Goal: Task Accomplishment & Management: Manage account settings

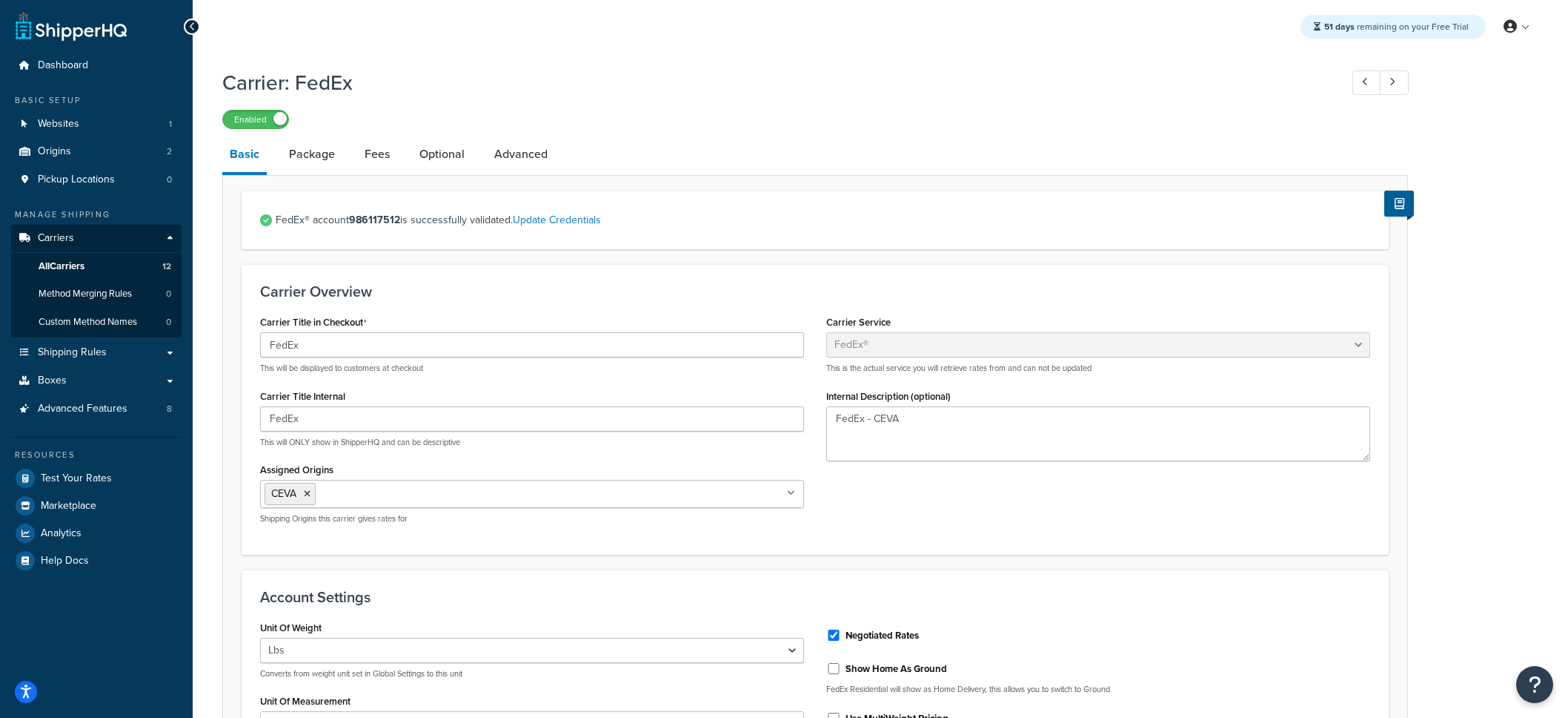
select select "fedEx"
select select "REGULAR_PICKUP"
select select "YOUR_PACKAGING"
click at [105, 239] on link "Carriers" at bounding box center [96, 238] width 170 height 28
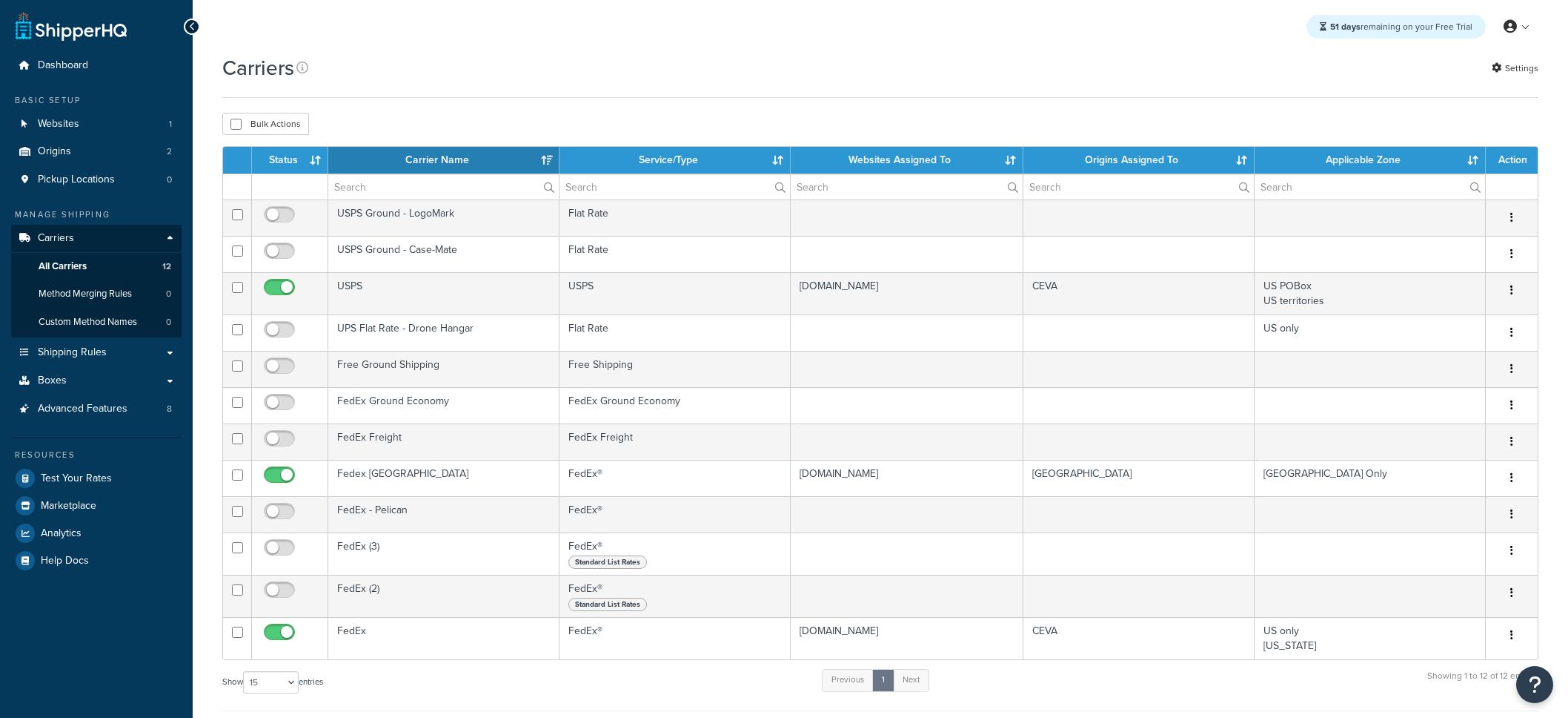
select select "15"
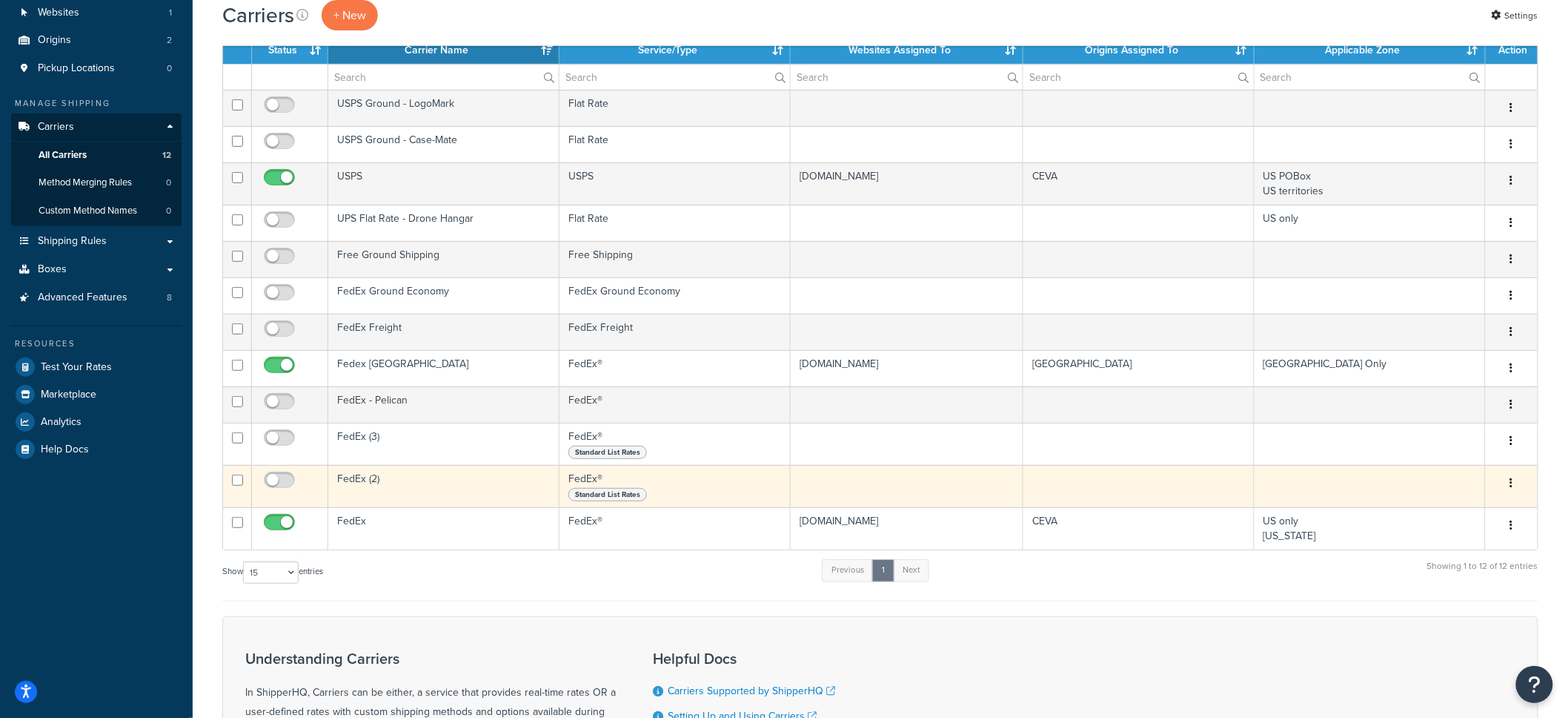
scroll to position [166, 0]
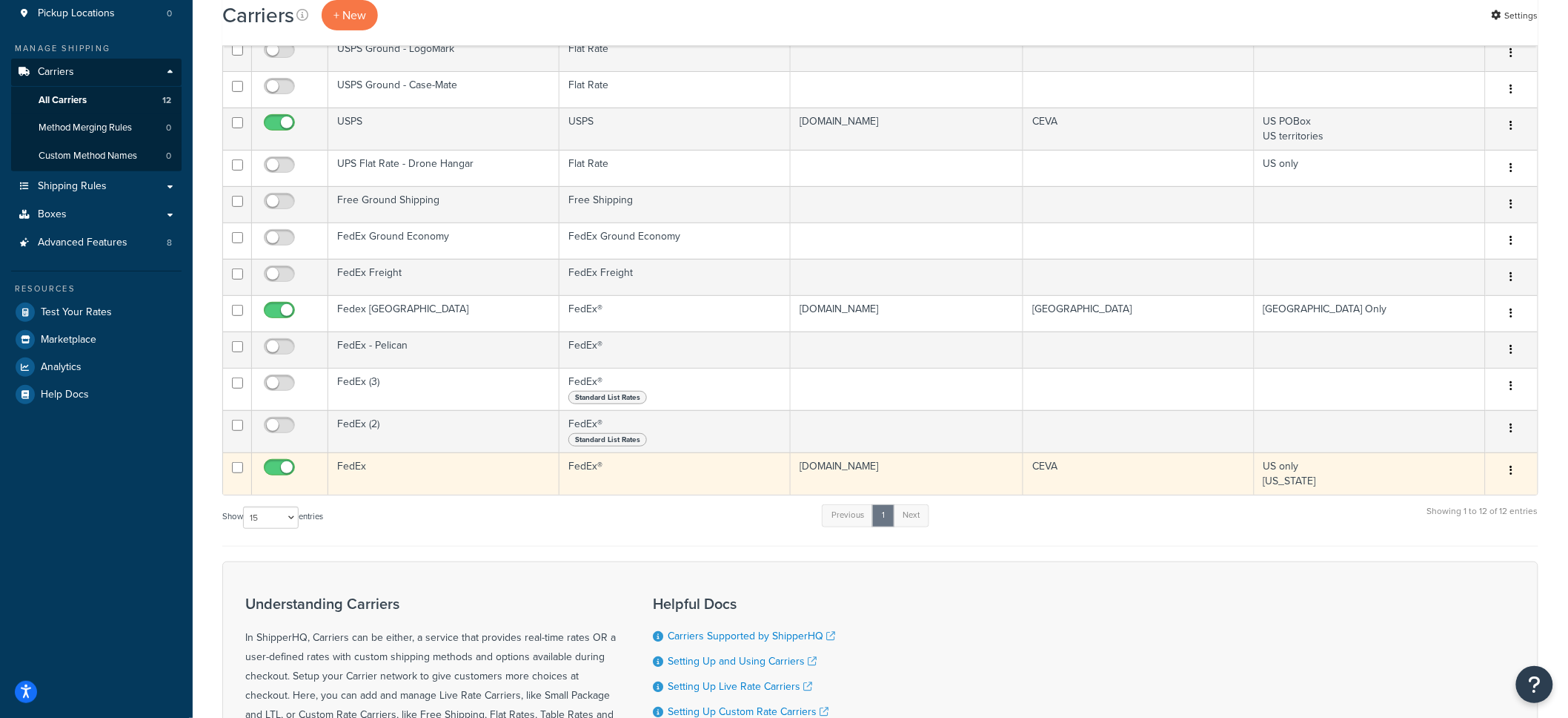
click at [406, 471] on td "FedEx" at bounding box center [443, 473] width 231 height 43
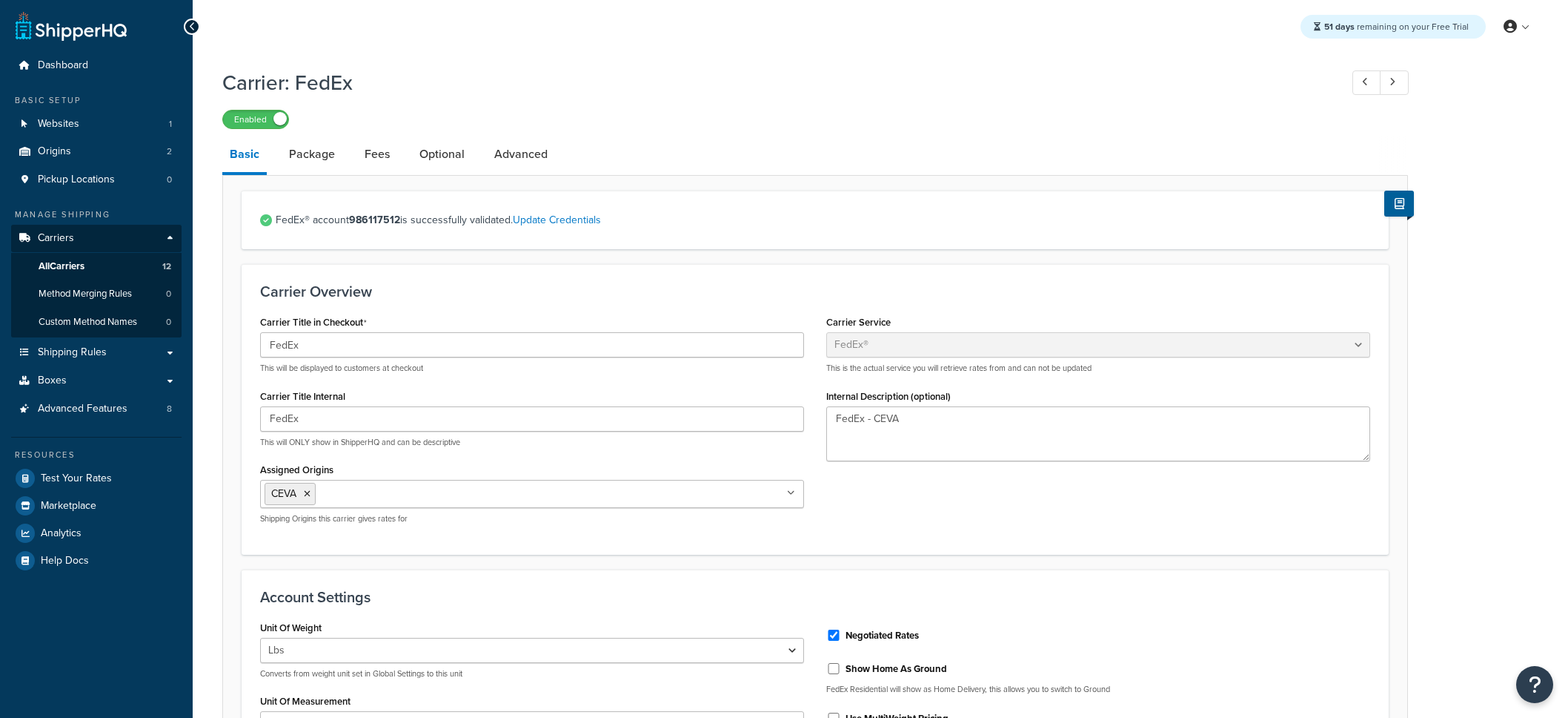
select select "fedEx"
select select "REGULAR_PICKUP"
select select "YOUR_PACKAGING"
click at [104, 359] on span "Shipping Rules" at bounding box center [72, 352] width 69 height 13
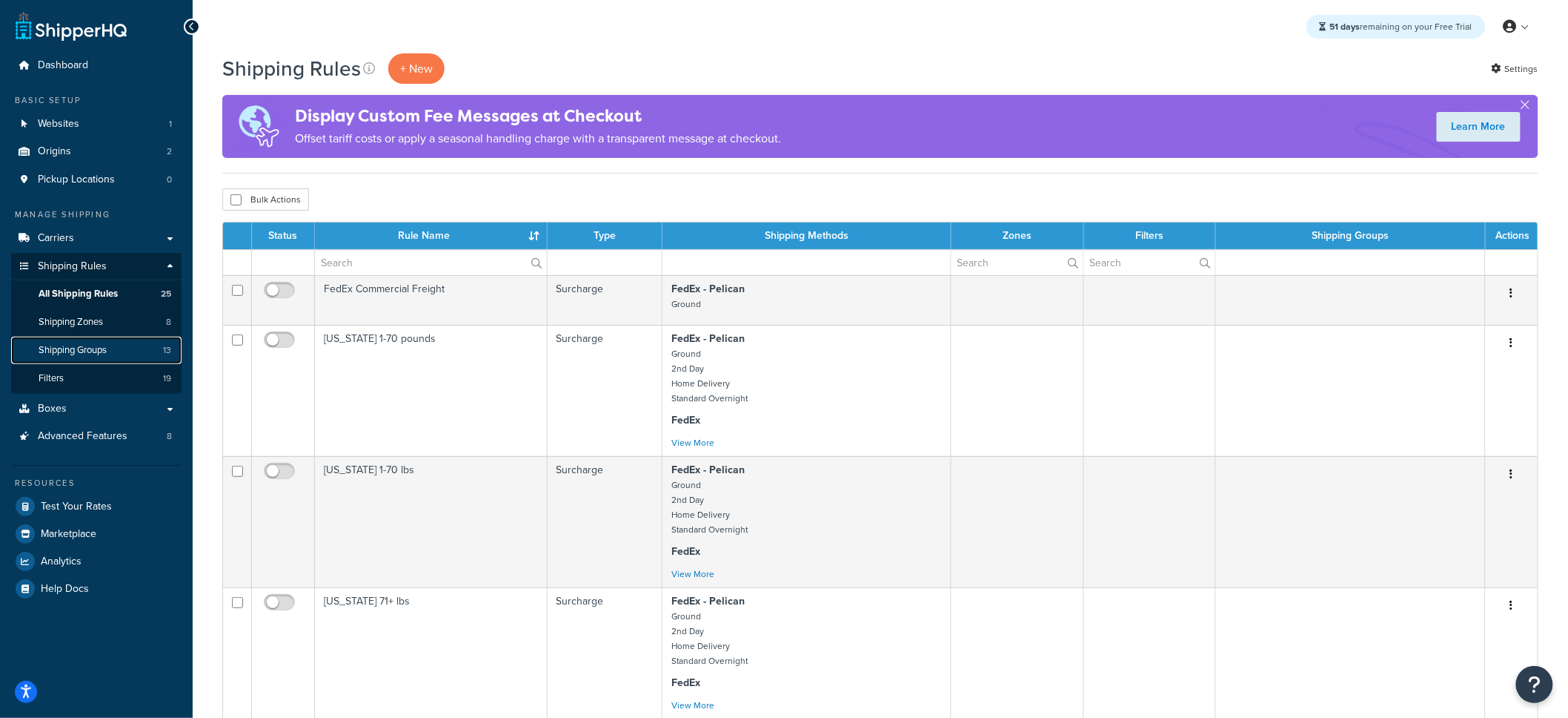
click at [86, 348] on span "Shipping Groups" at bounding box center [72, 350] width 68 height 13
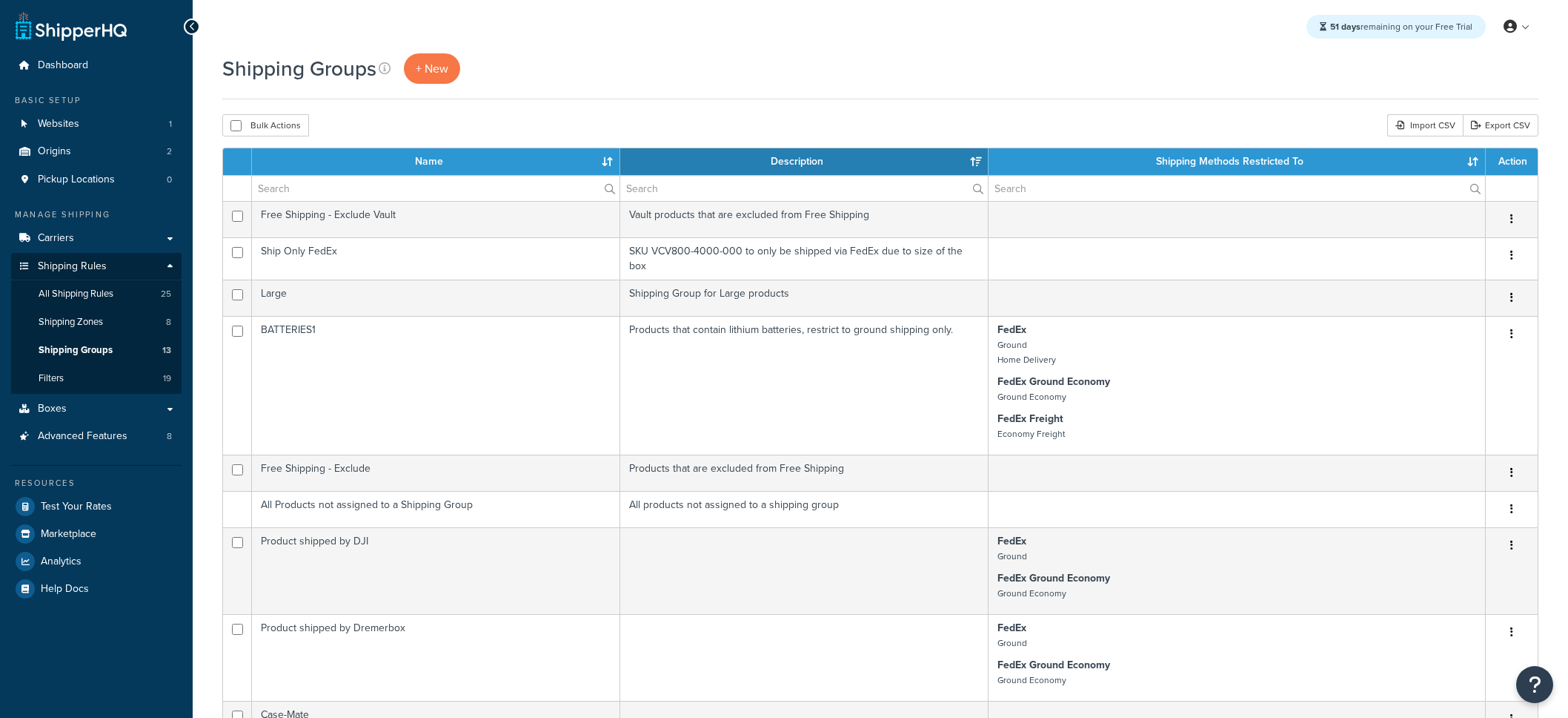
select select "15"
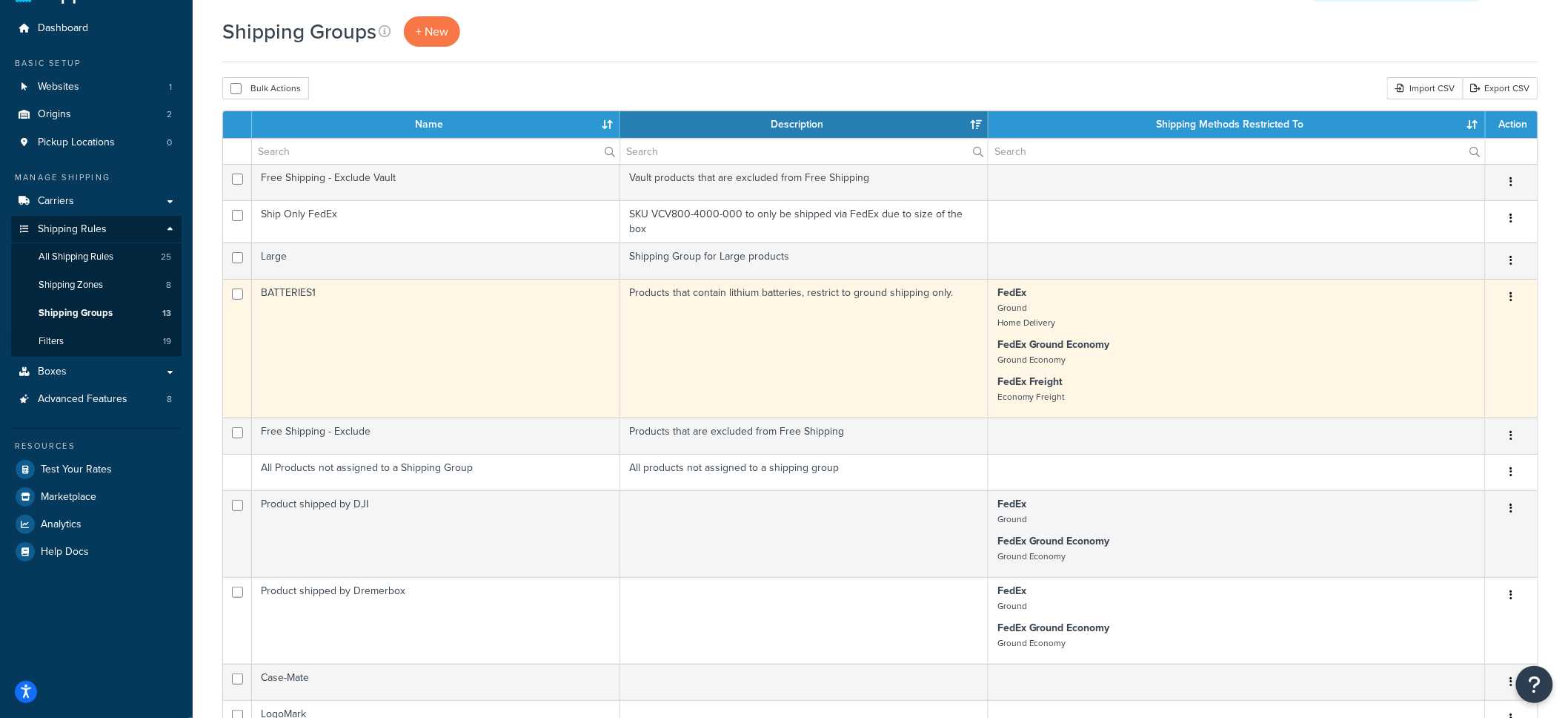
scroll to position [38, 0]
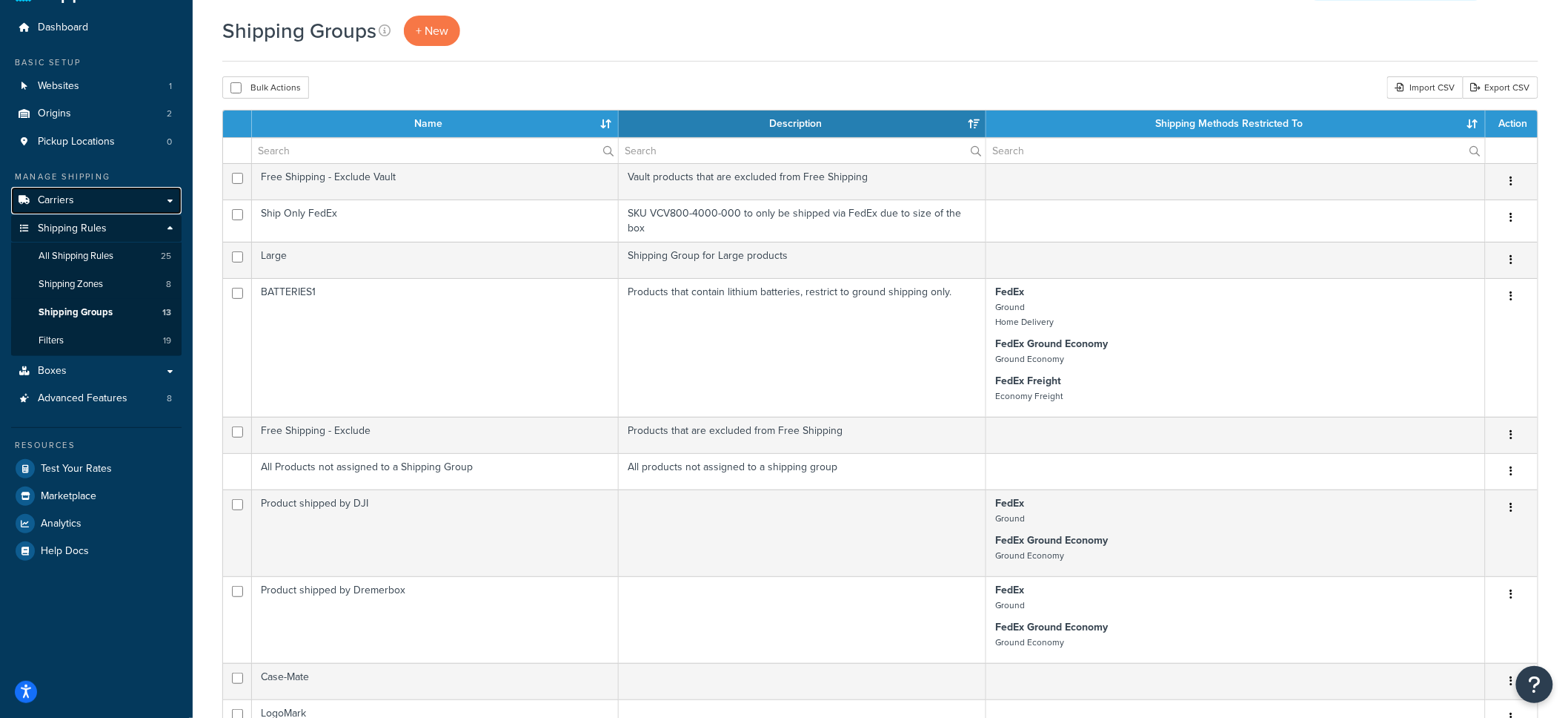
click at [92, 202] on link "Carriers" at bounding box center [96, 200] width 170 height 28
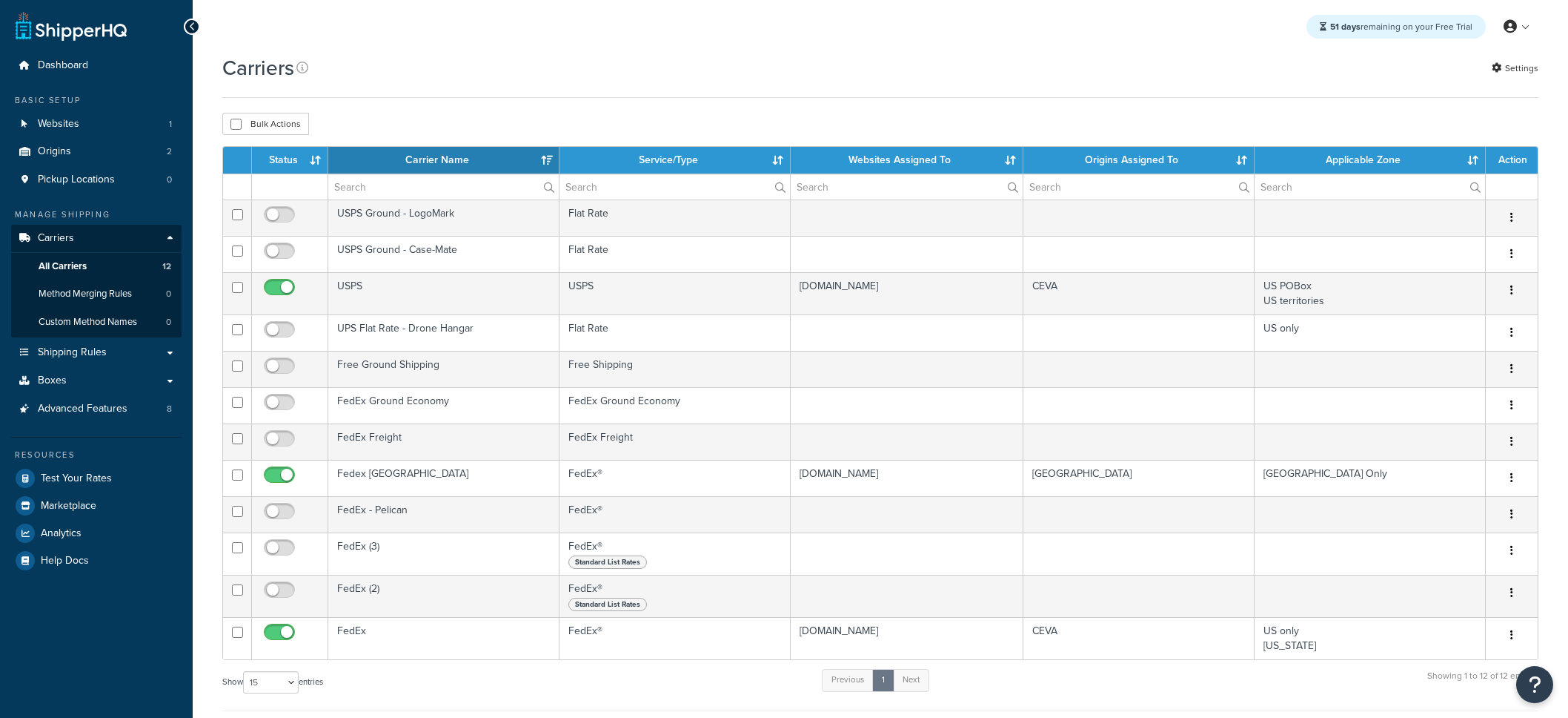
select select "15"
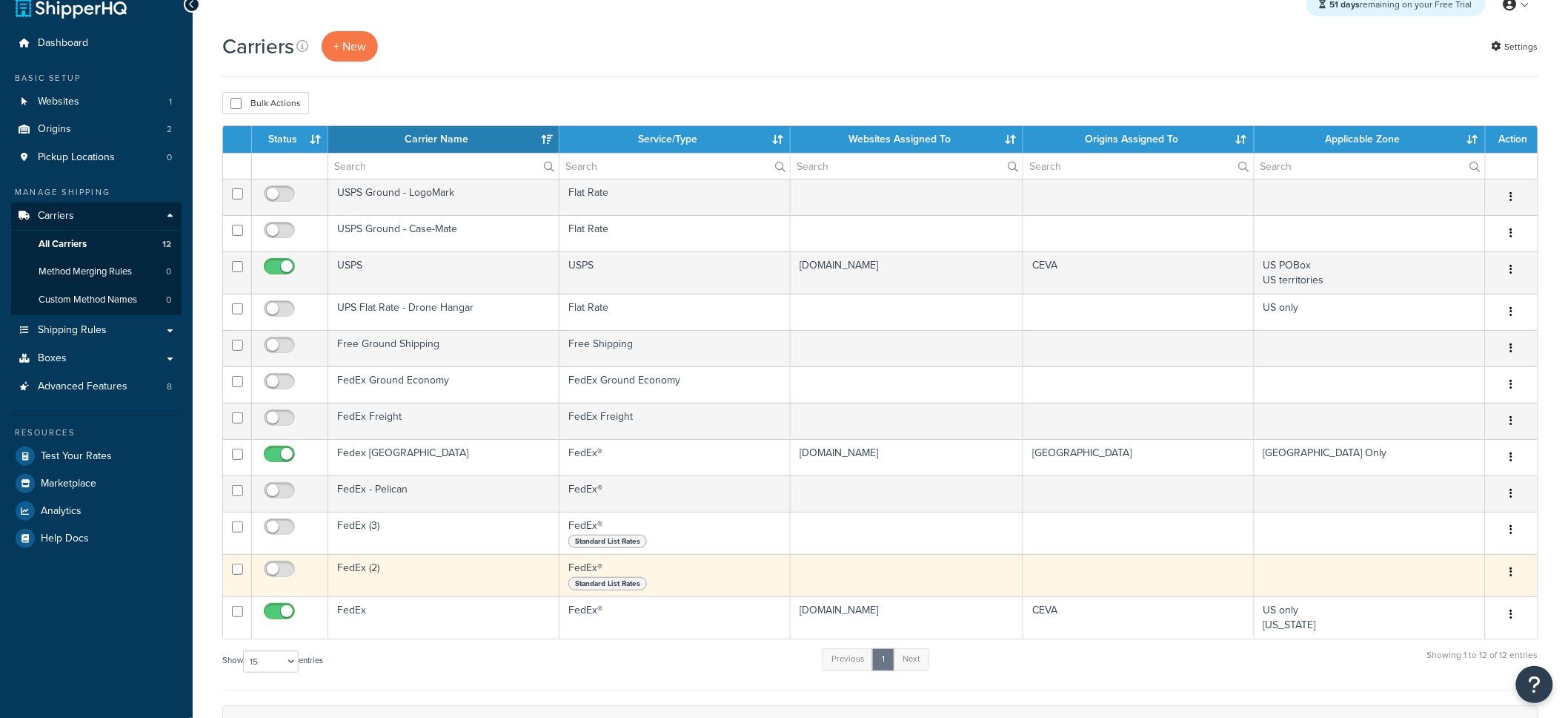
scroll to position [25, 0]
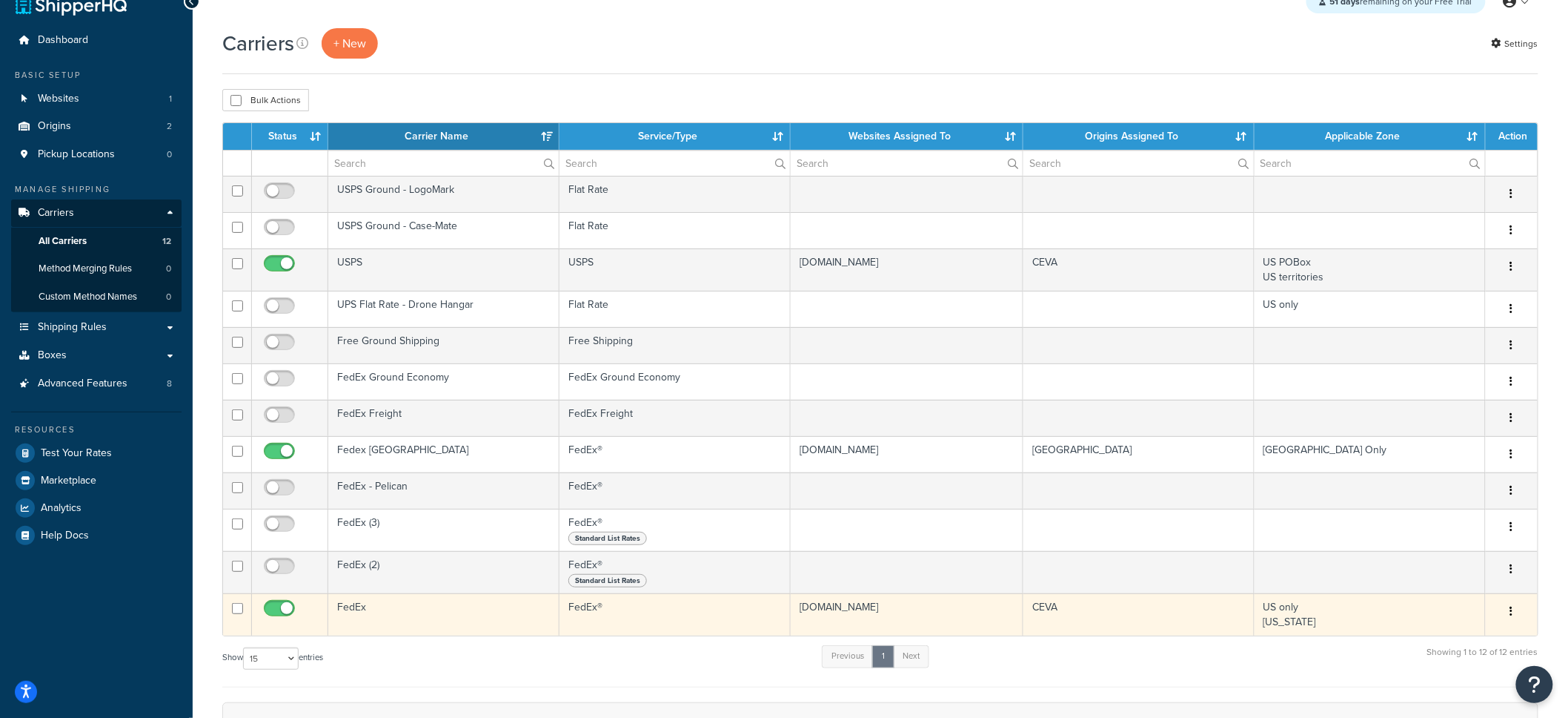
click at [418, 607] on td "FedEx" at bounding box center [443, 614] width 231 height 43
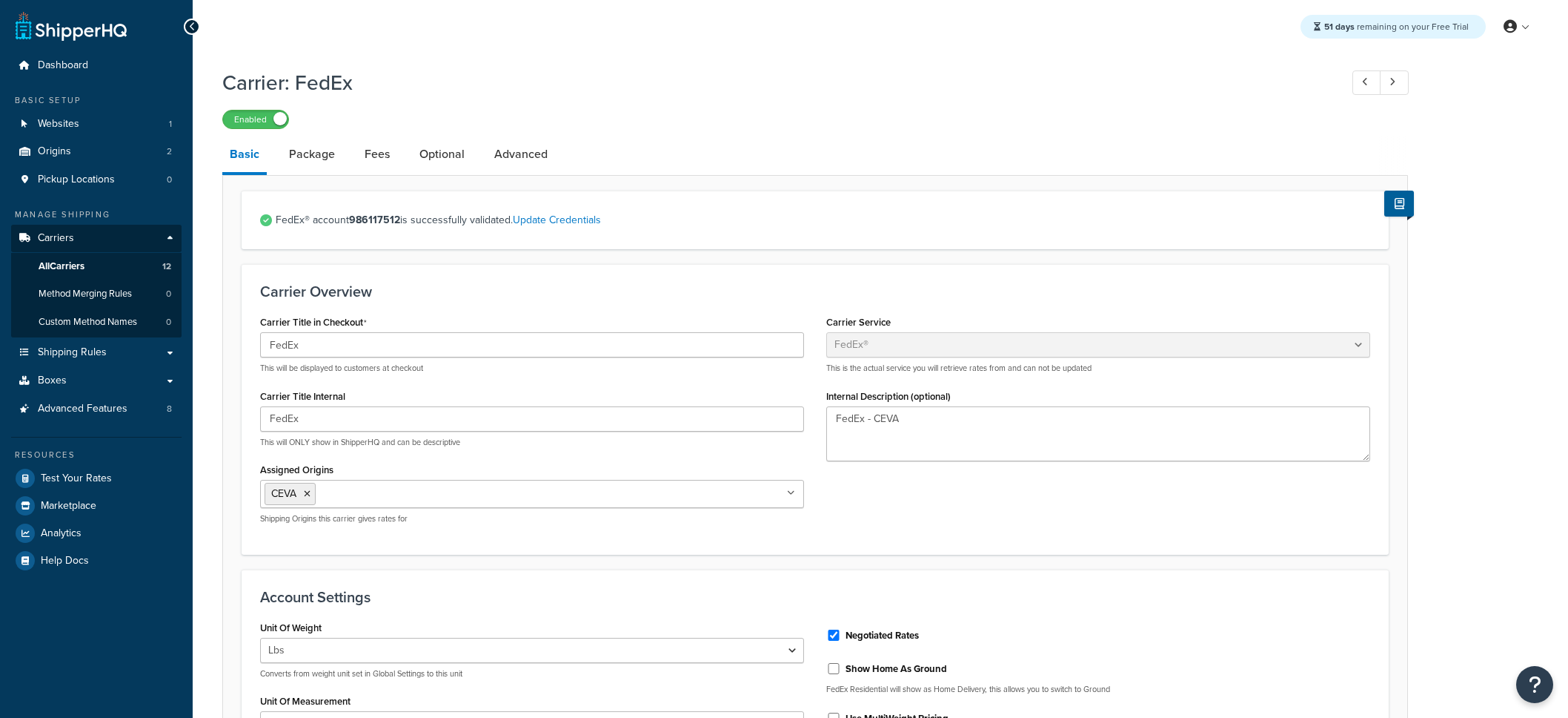
select select "fedEx"
select select "REGULAR_PICKUP"
select select "YOUR_PACKAGING"
